Goal: Check status: Check status

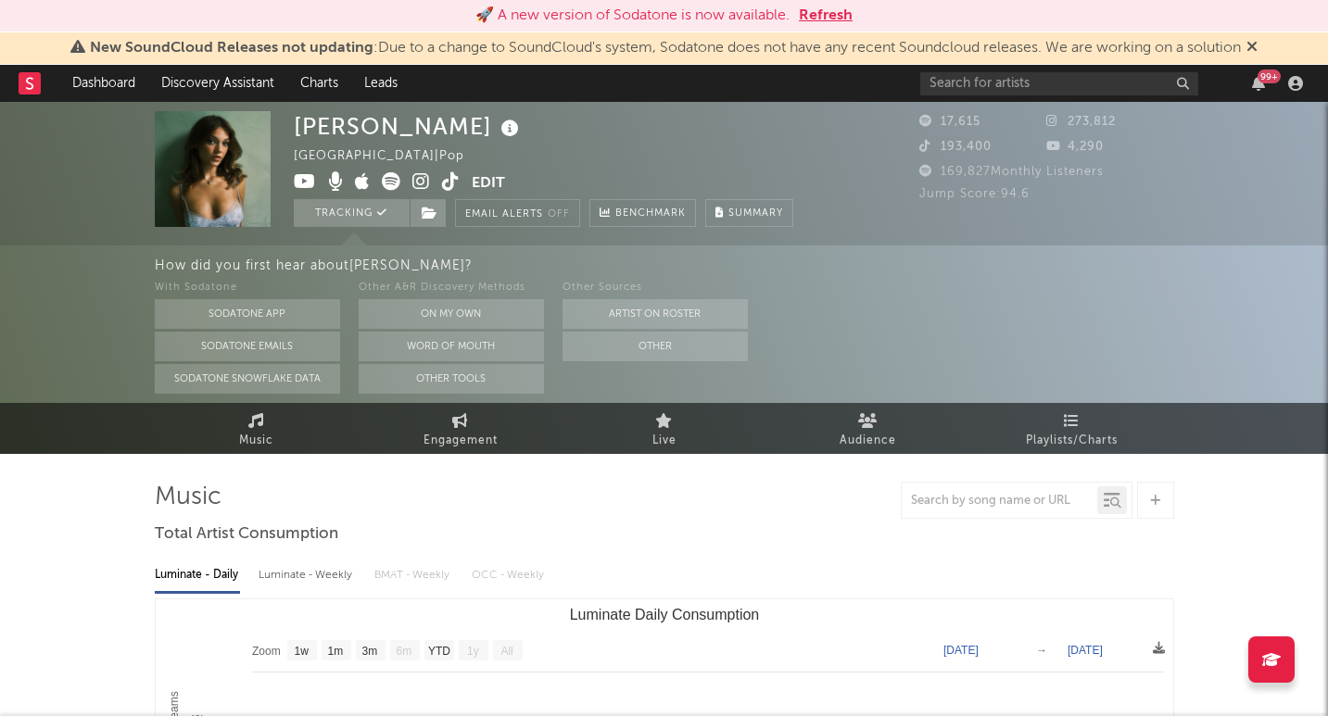
select select "1w"
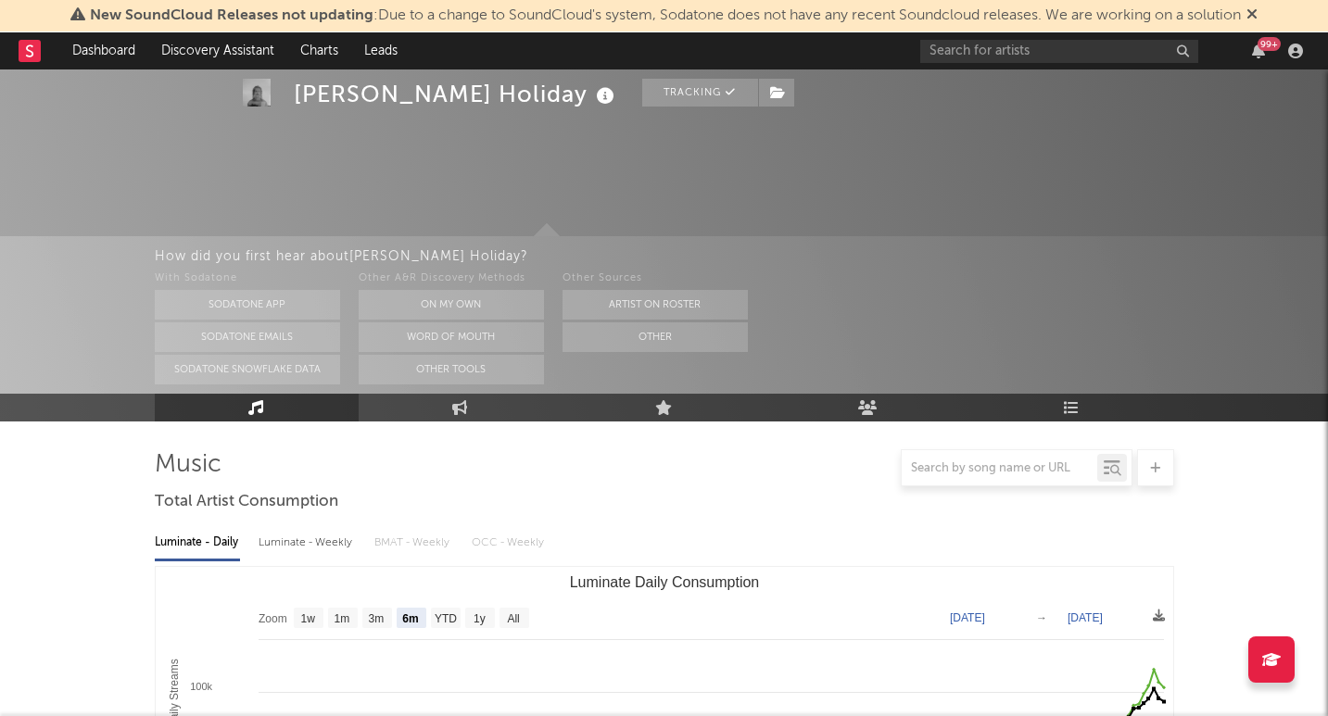
select select "6m"
select select "1w"
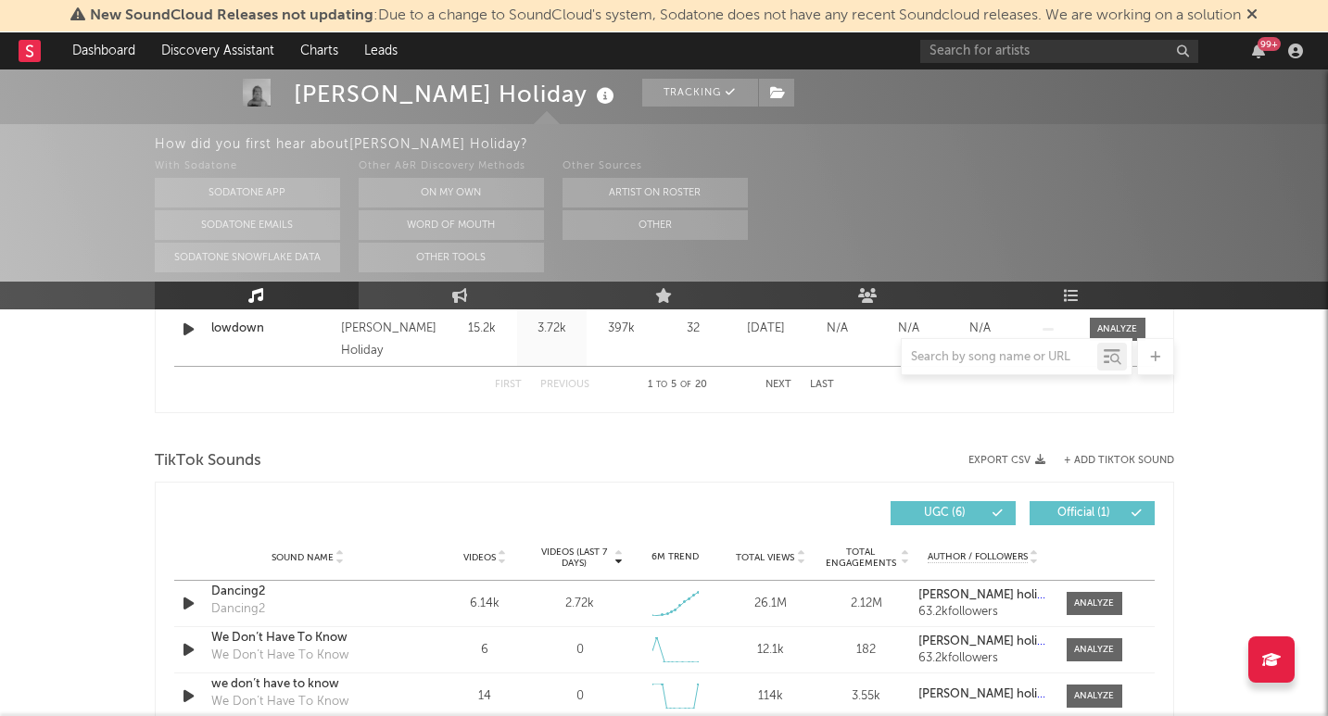
scroll to position [2013, 0]
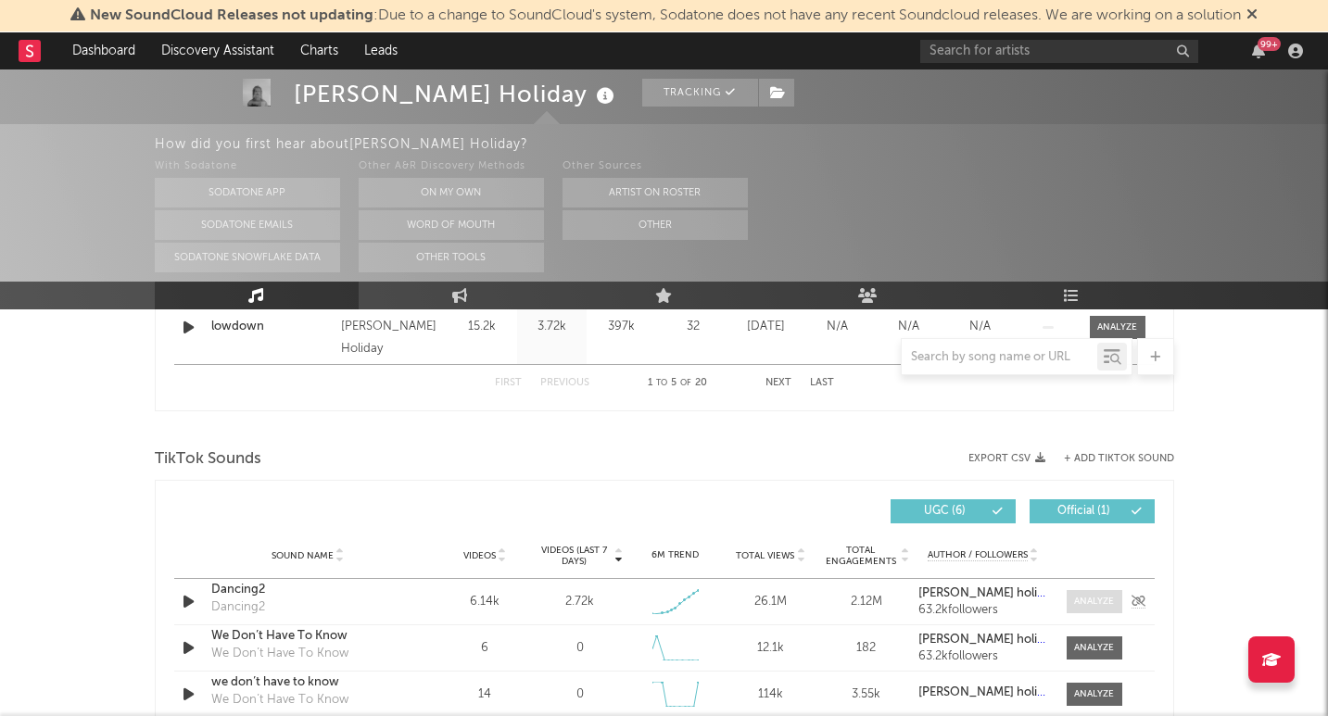
click at [1085, 603] on div at bounding box center [1094, 602] width 40 height 14
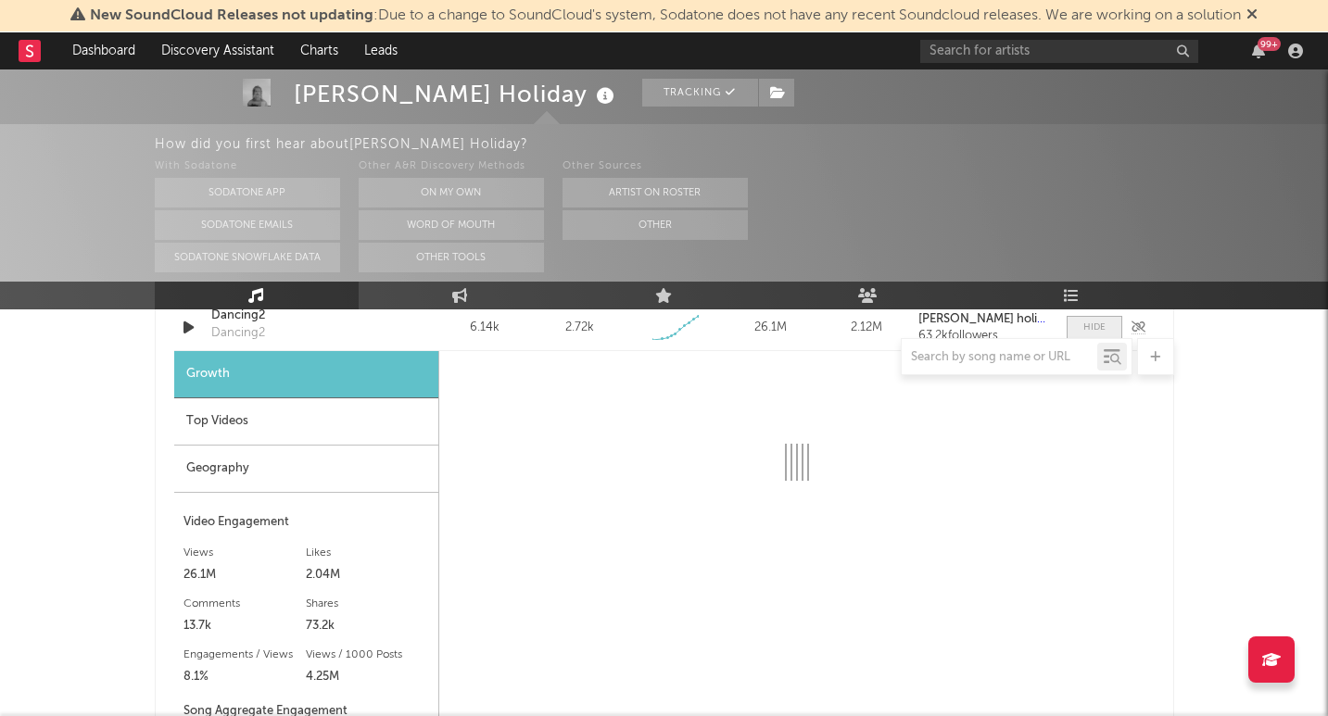
select select "1w"
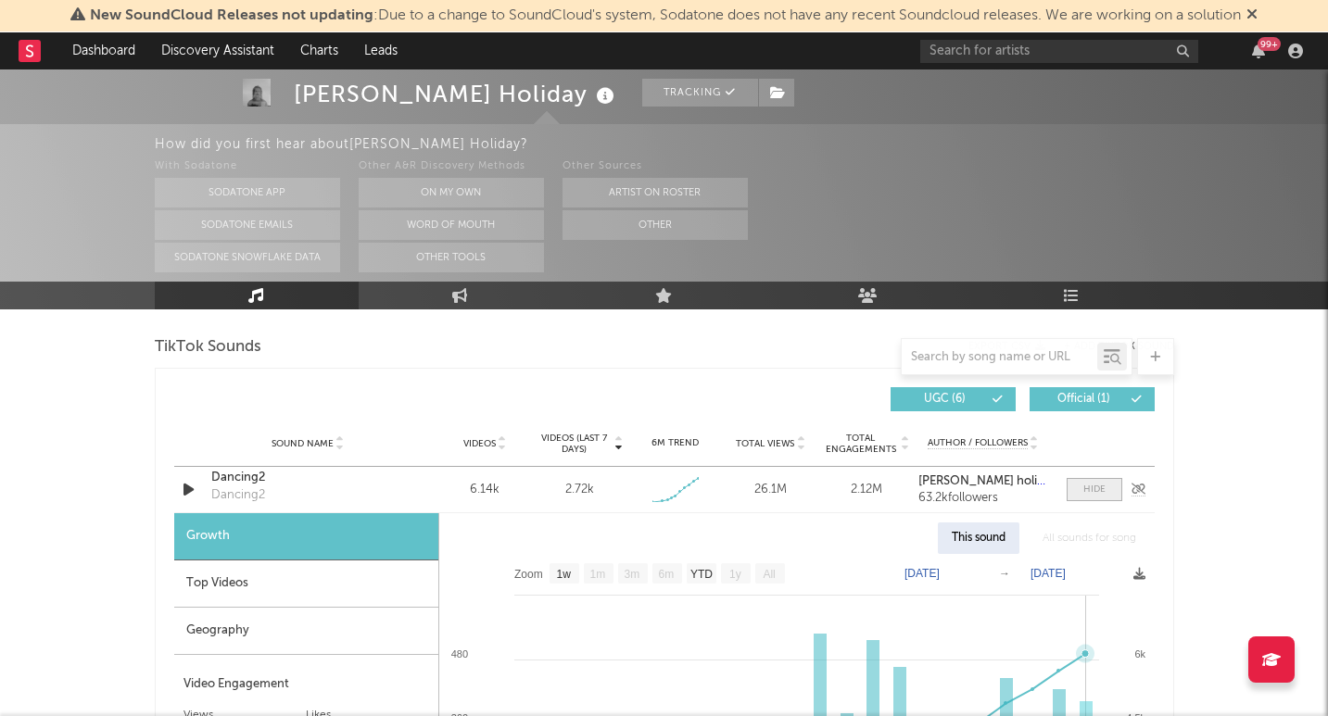
scroll to position [2123, 0]
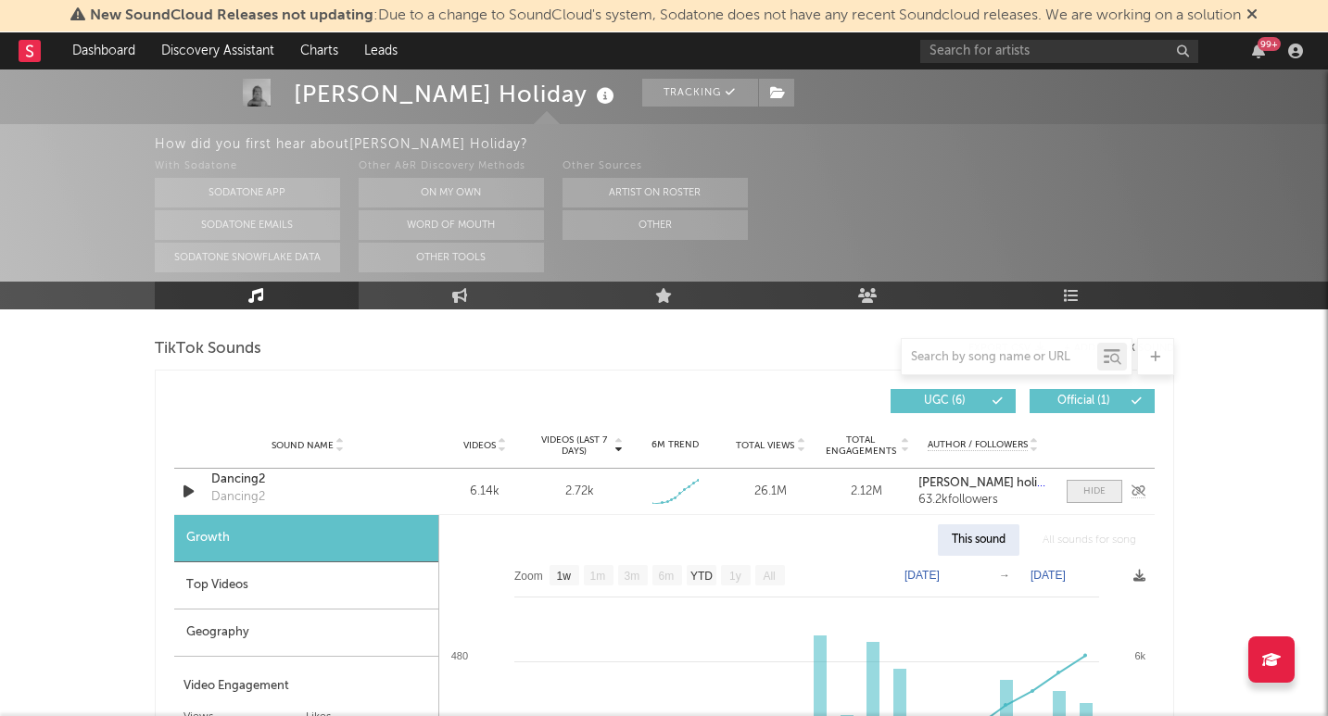
click at [1077, 496] on span at bounding box center [1095, 491] width 56 height 23
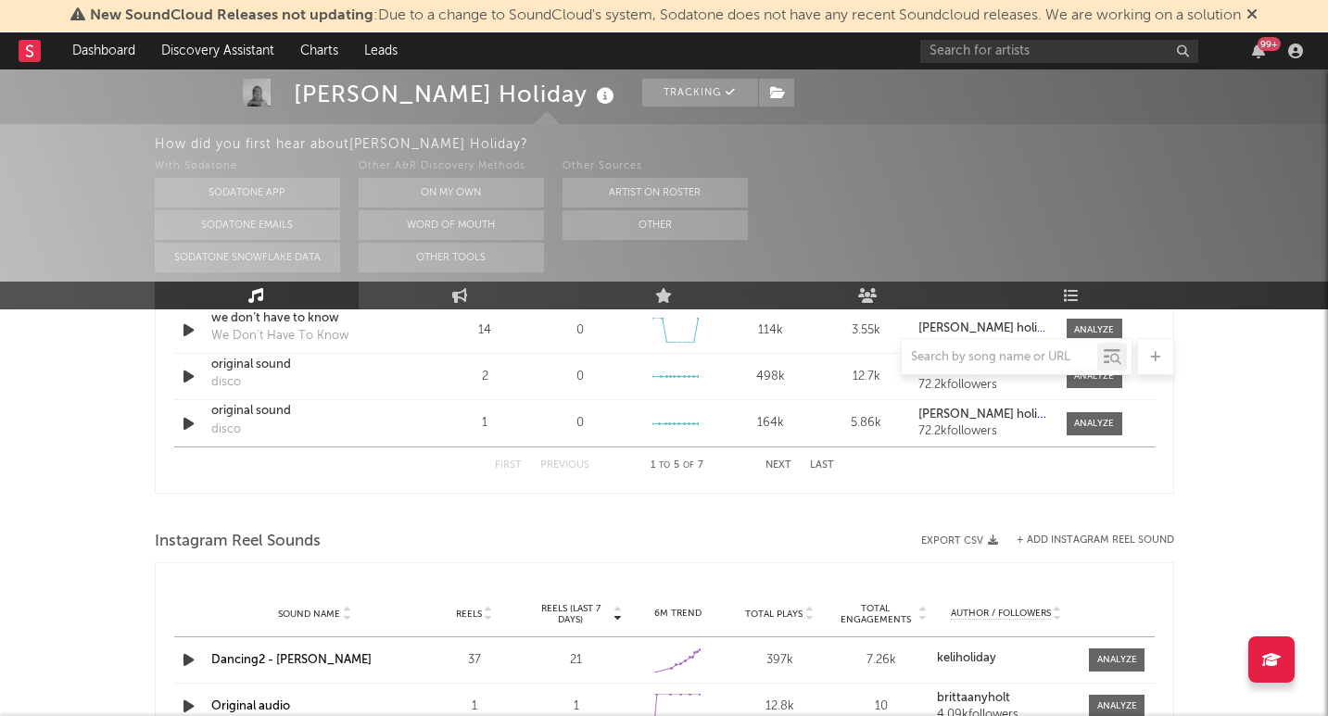
scroll to position [2378, 0]
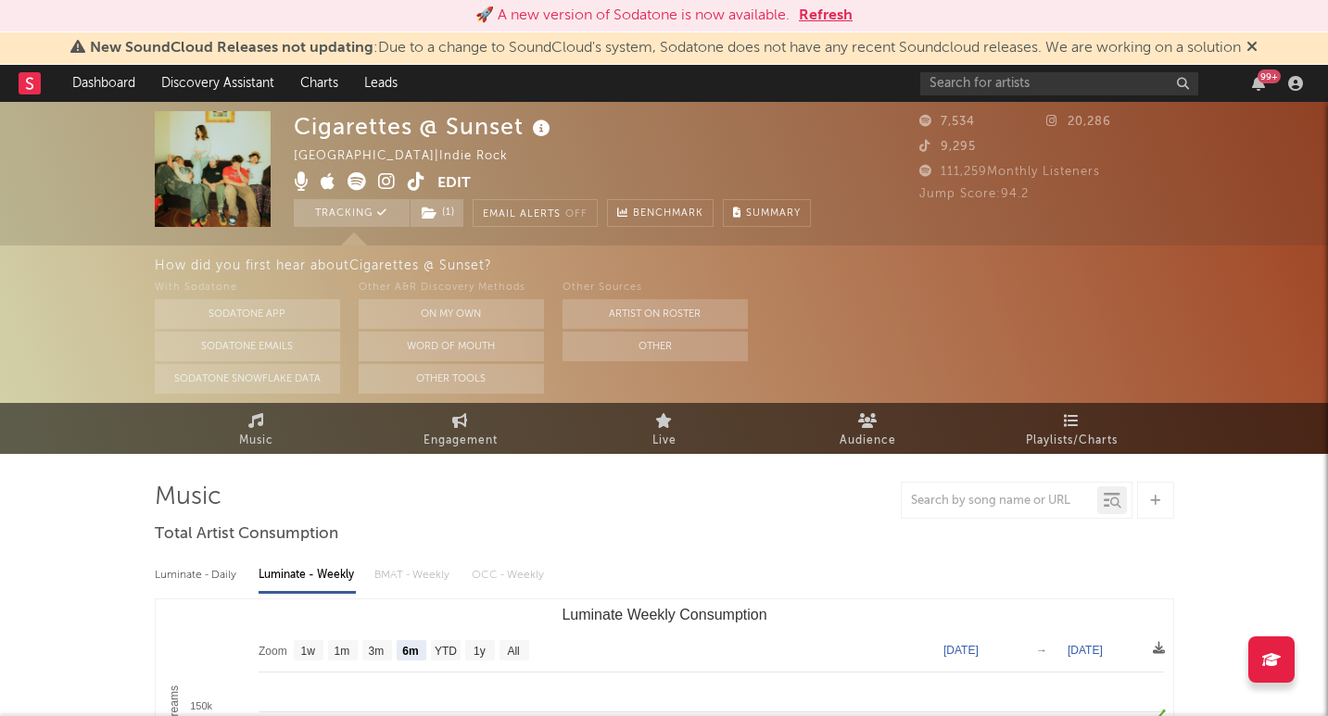
select select "6m"
select select "1w"
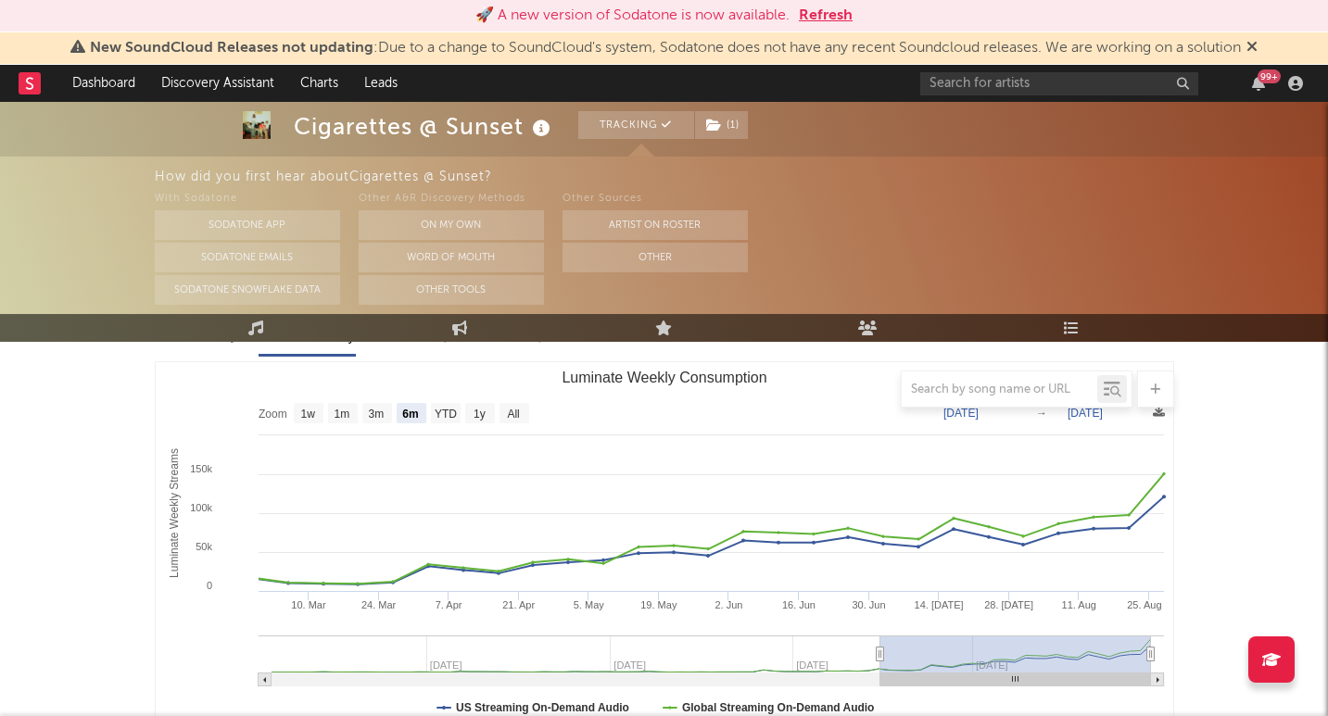
scroll to position [241, 0]
